Goal: Task Accomplishment & Management: Use online tool/utility

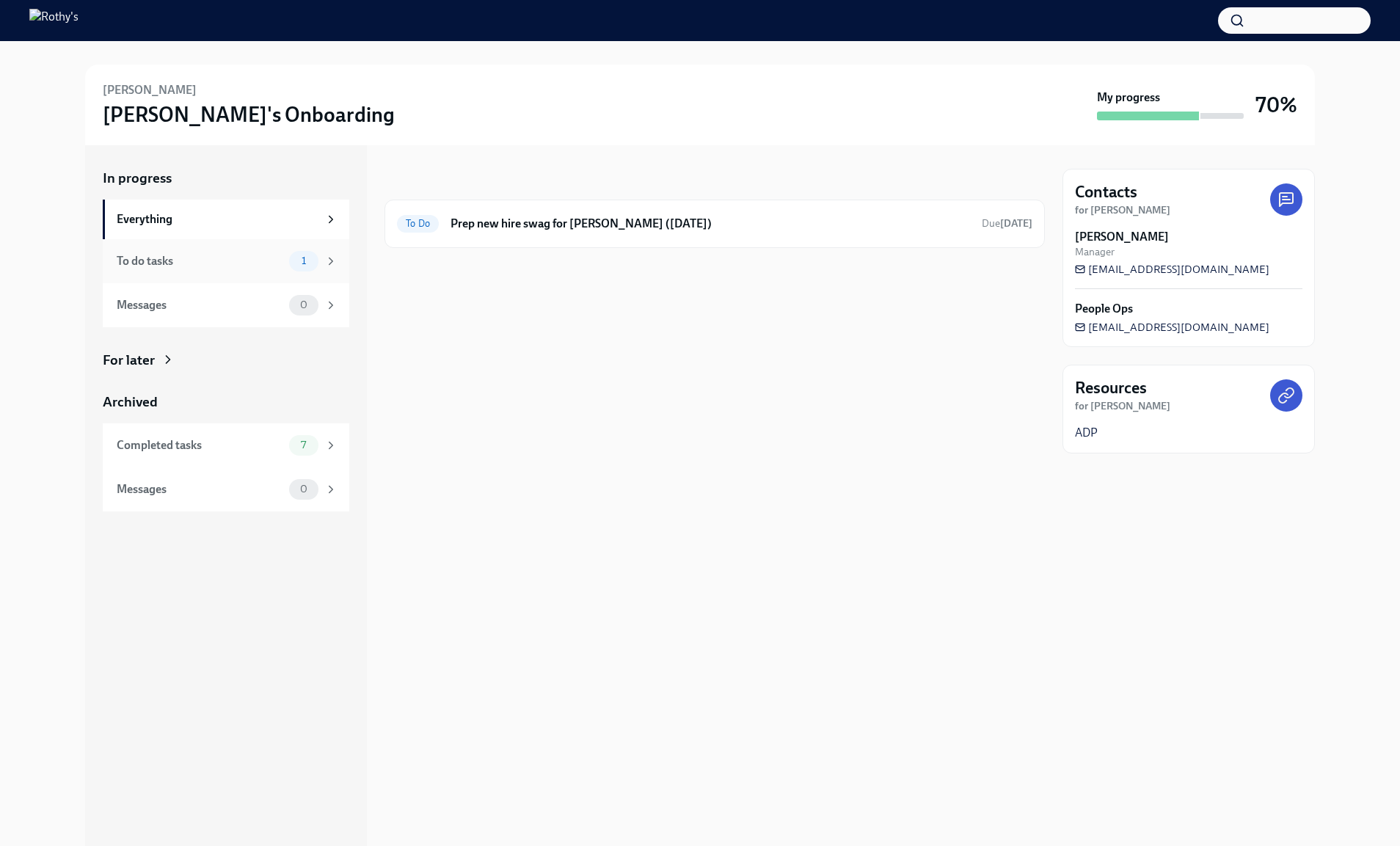
click at [188, 270] on div "To do tasks 1" at bounding box center [227, 261] width 221 height 21
click at [208, 313] on div "Messages 0" at bounding box center [227, 305] width 221 height 21
click at [237, 450] on div "Completed tasks" at bounding box center [200, 445] width 166 height 16
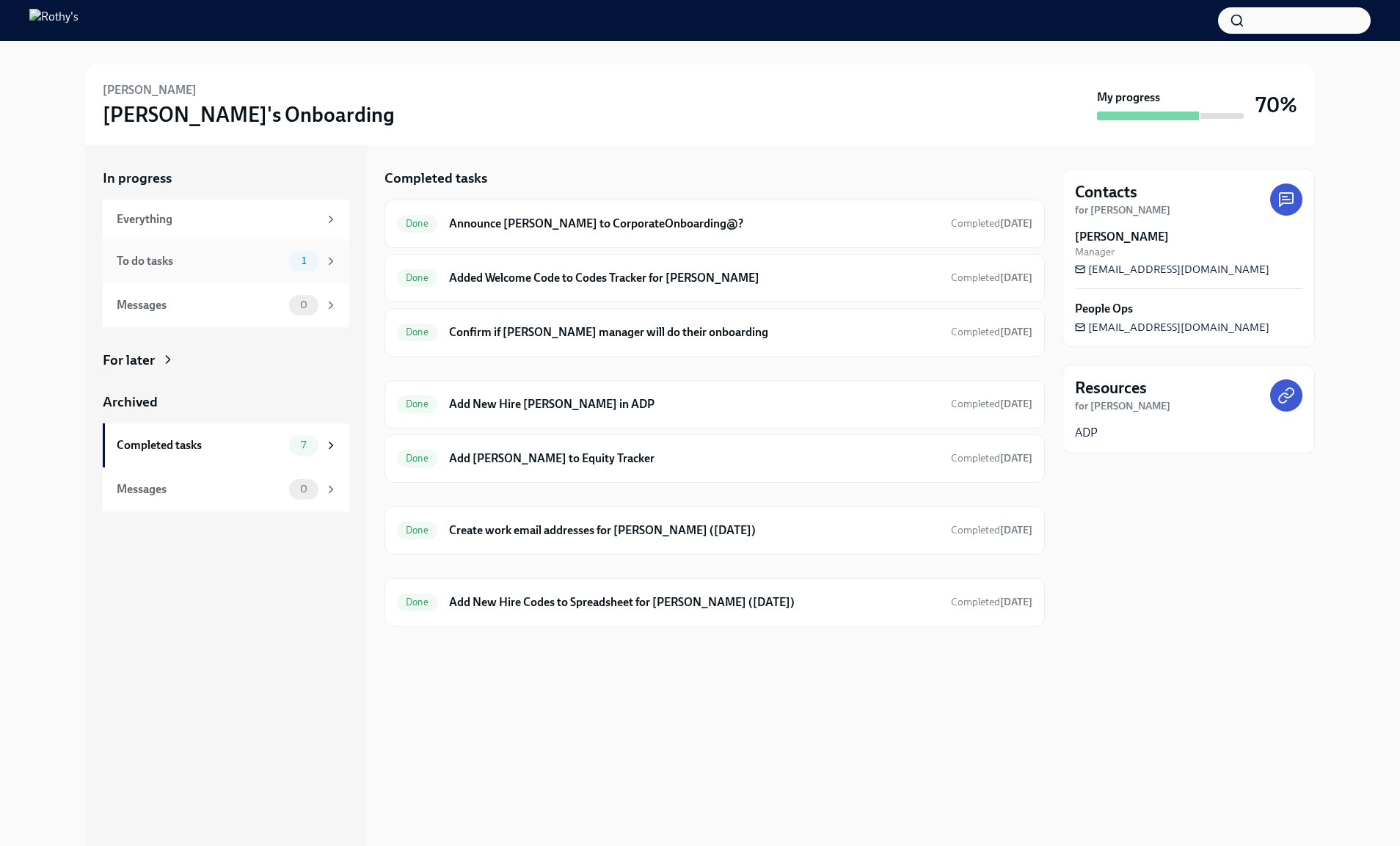
click at [181, 273] on div "To do tasks 1" at bounding box center [226, 261] width 247 height 44
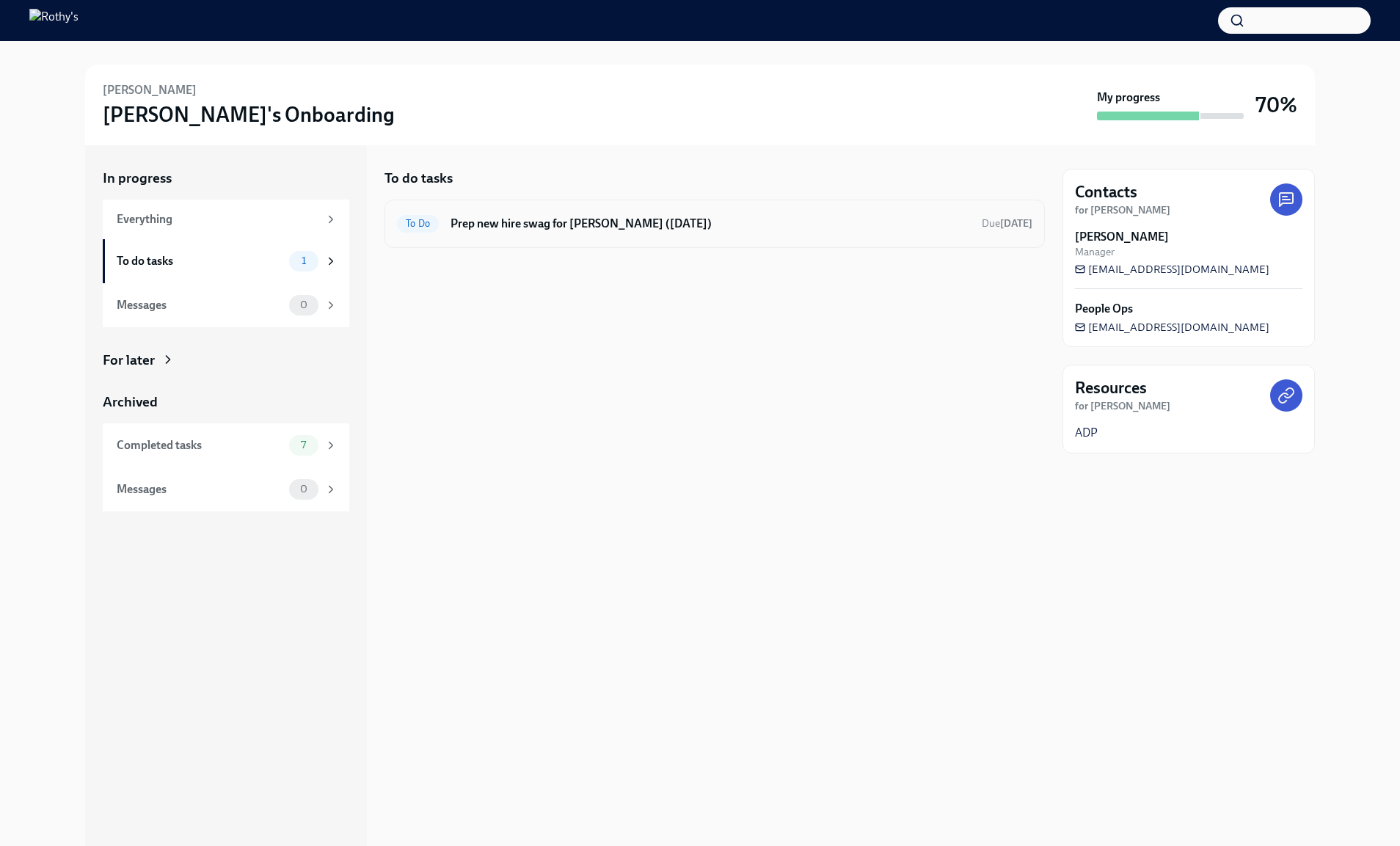
click at [472, 217] on h6 "Prep new hire swag for [PERSON_NAME] ([DATE])" at bounding box center [710, 223] width 519 height 16
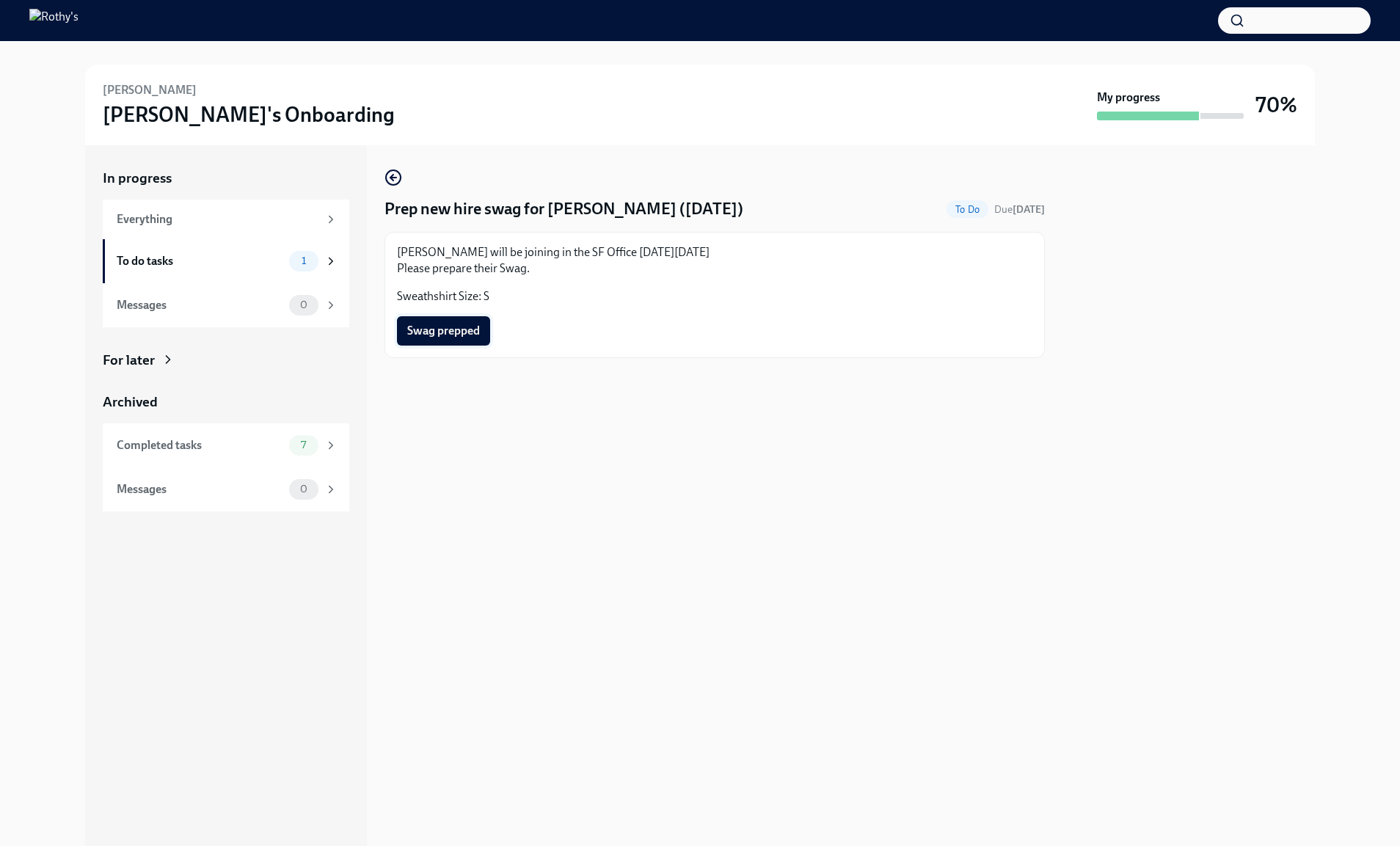
click at [466, 334] on span "Swag prepped" at bounding box center [443, 331] width 72 height 14
